Goal: Task Accomplishment & Management: Use online tool/utility

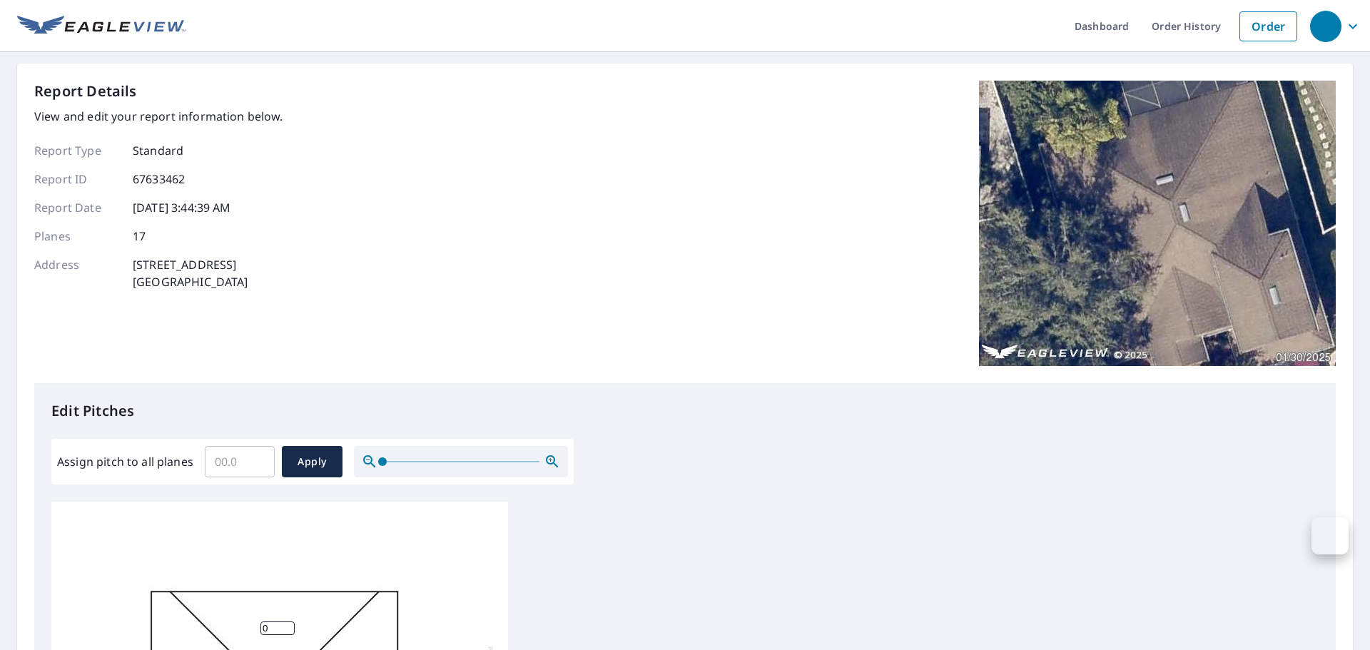
click at [243, 470] on input "Assign pitch to all planes" at bounding box center [240, 462] width 70 height 40
type input "5"
click at [315, 465] on span "Apply" at bounding box center [312, 462] width 38 height 18
type input "5"
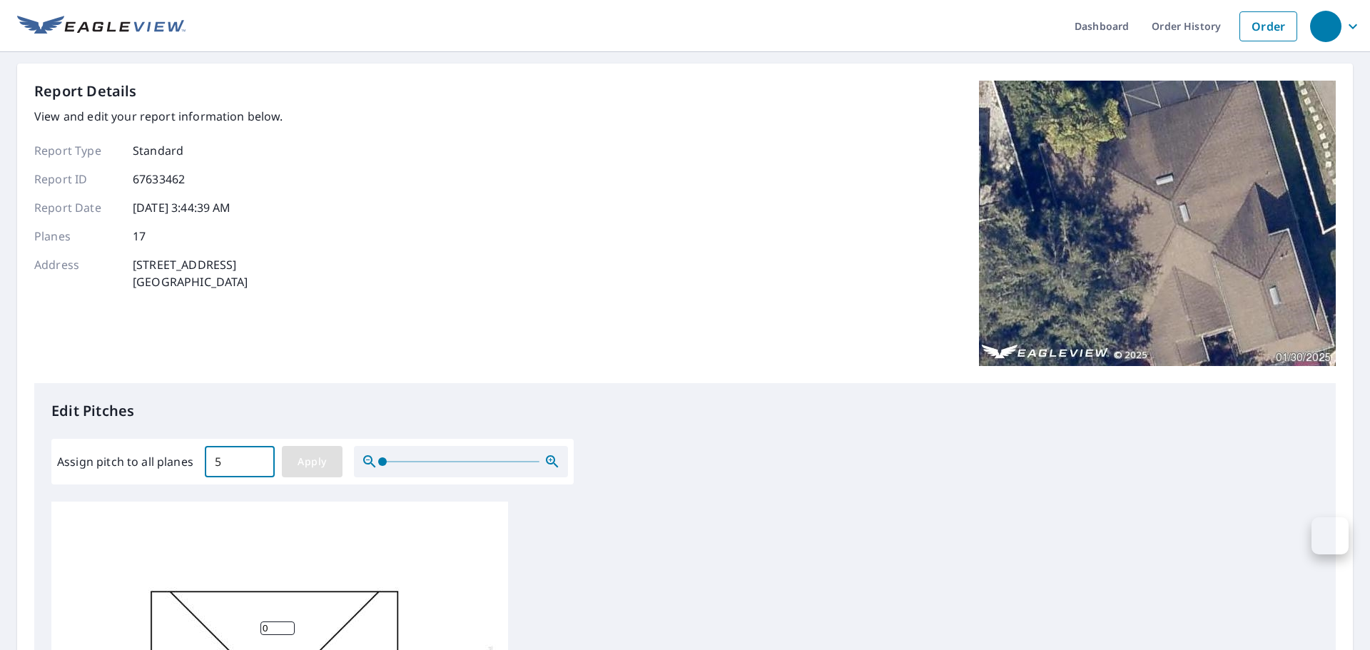
type input "5"
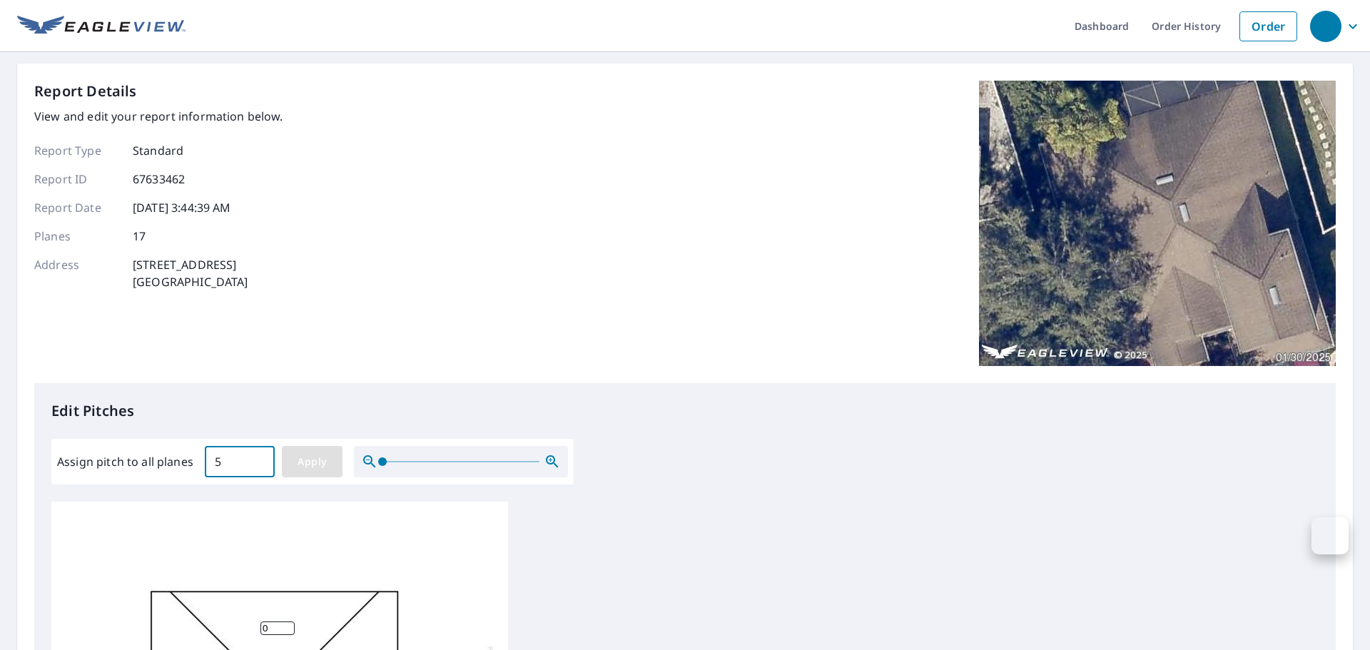
type input "5"
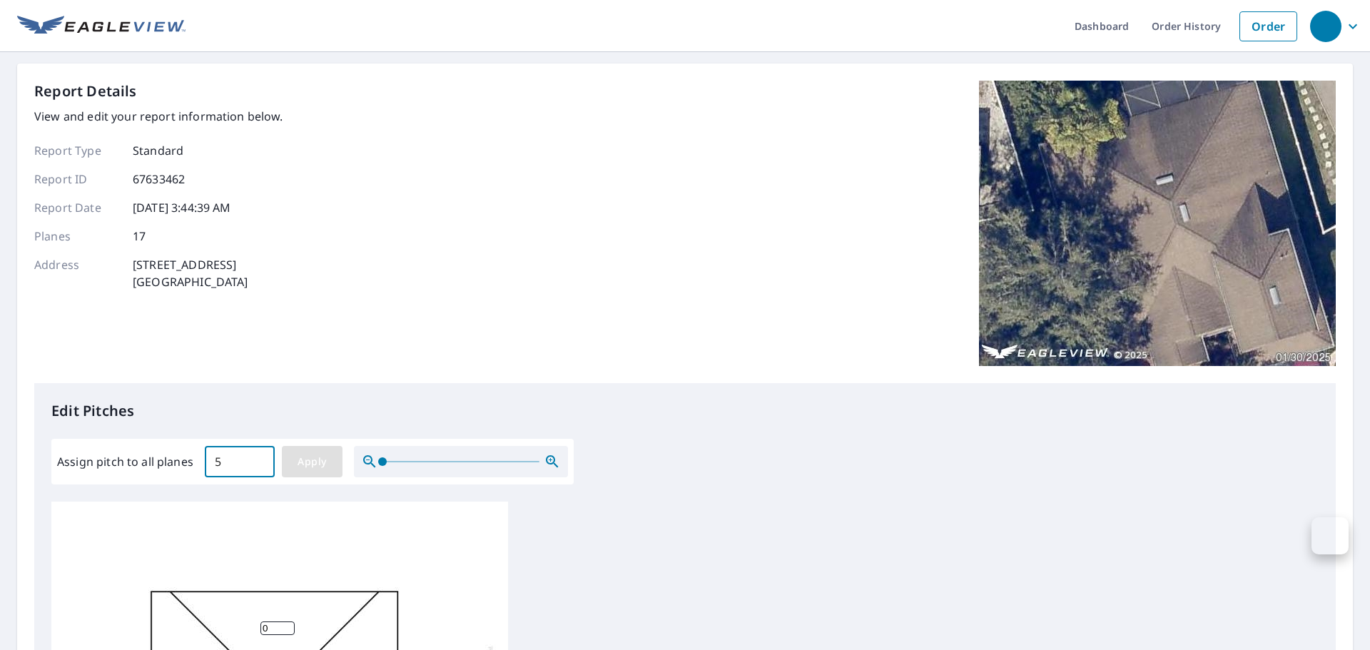
type input "5"
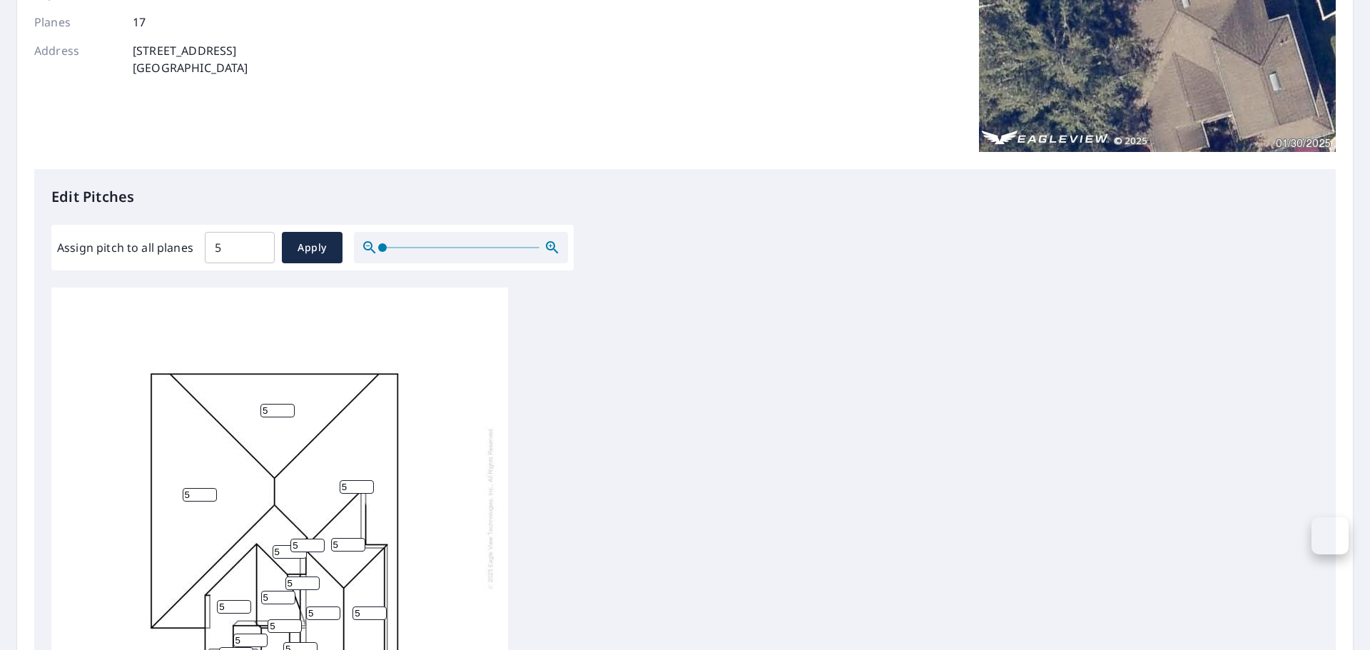
scroll to position [480, 0]
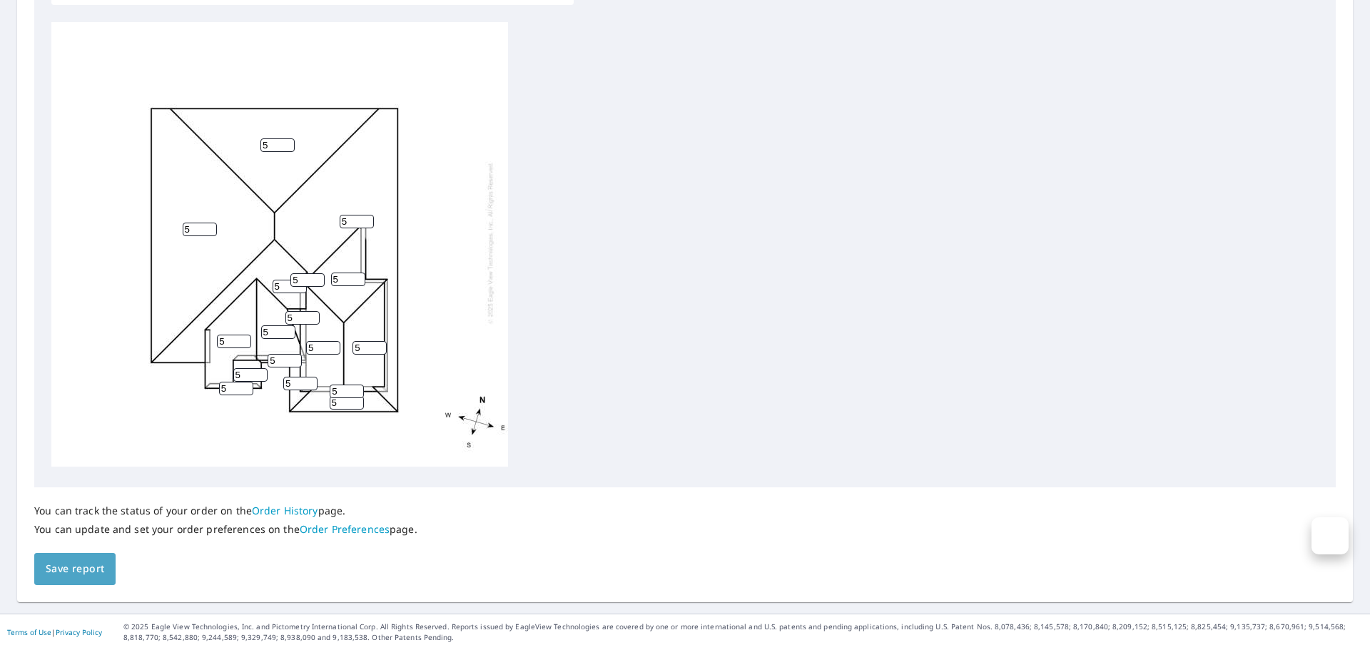
click at [92, 570] on span "Save report" at bounding box center [75, 569] width 59 height 18
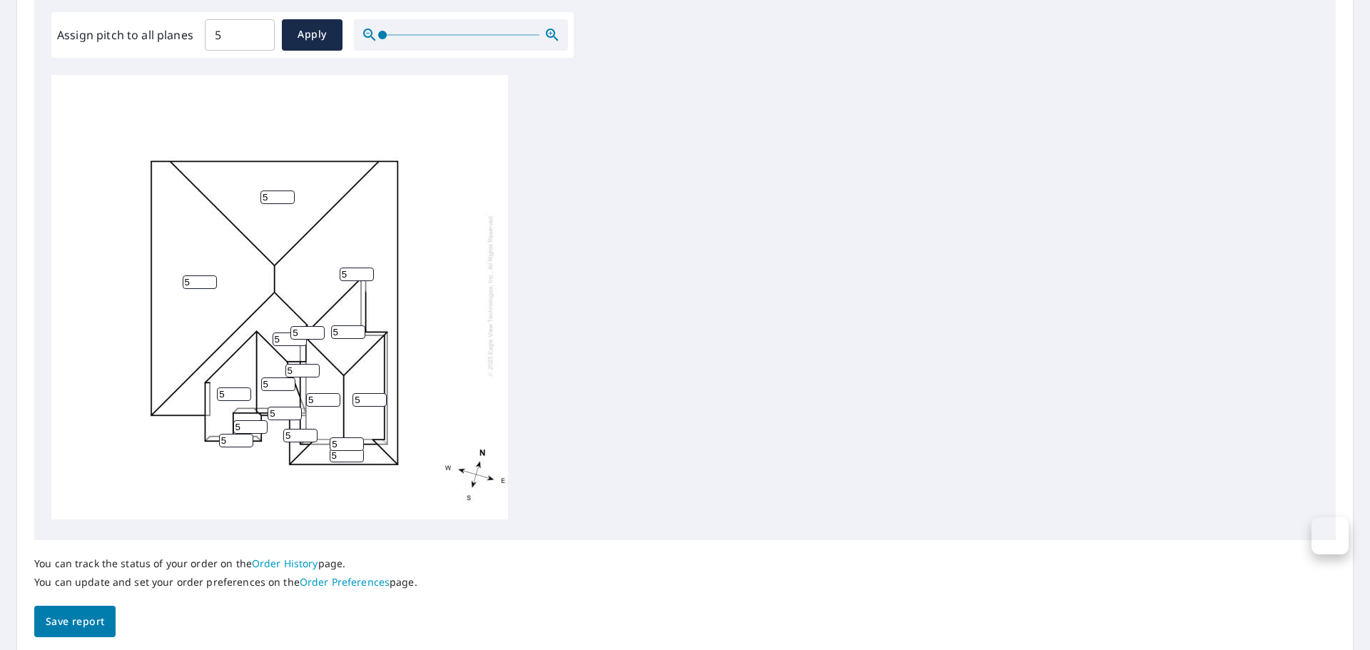
scroll to position [0, 0]
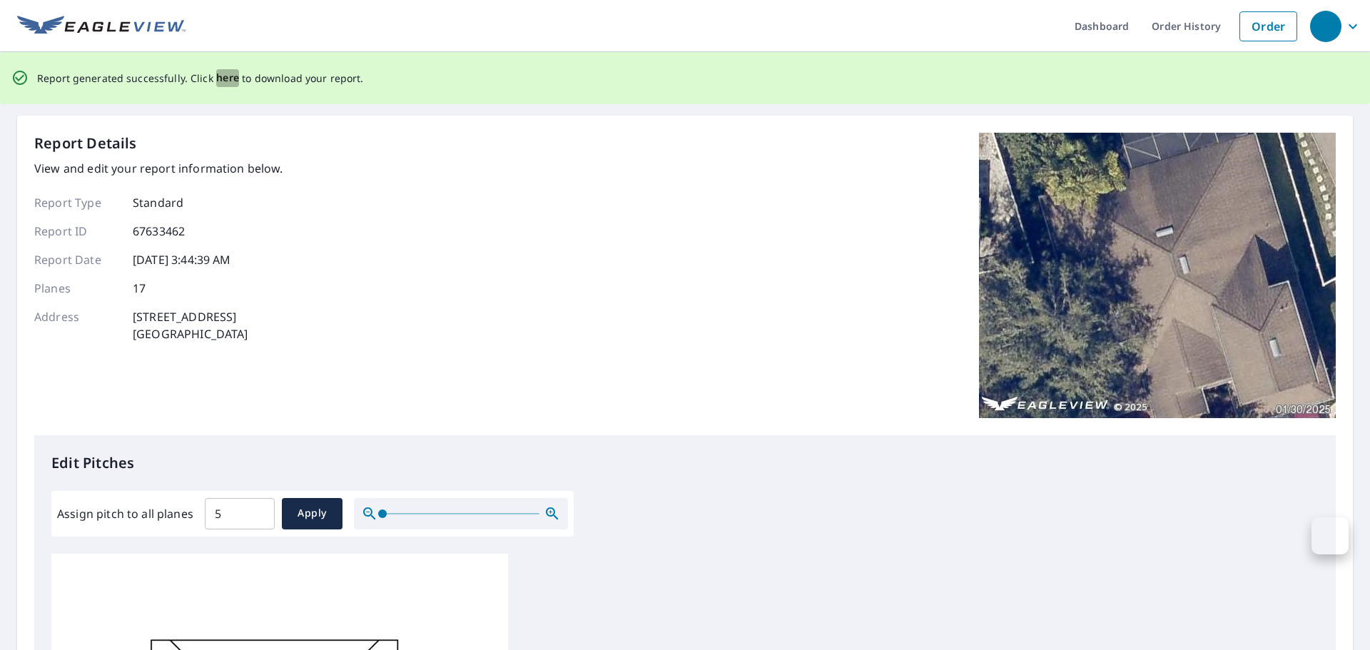
click at [219, 80] on span "here" at bounding box center [228, 78] width 24 height 18
